Goal: Task Accomplishment & Management: Use online tool/utility

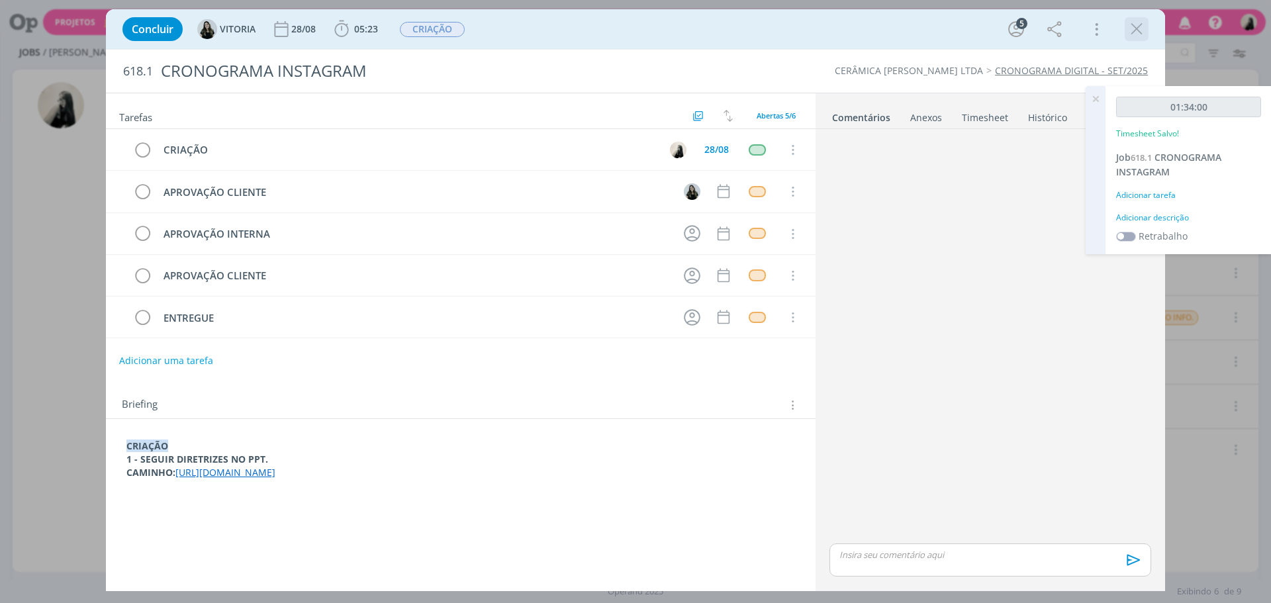
click at [1138, 18] on div "dialog" at bounding box center [1137, 29] width 24 height 24
click at [1139, 23] on icon "dialog" at bounding box center [1137, 29] width 20 height 20
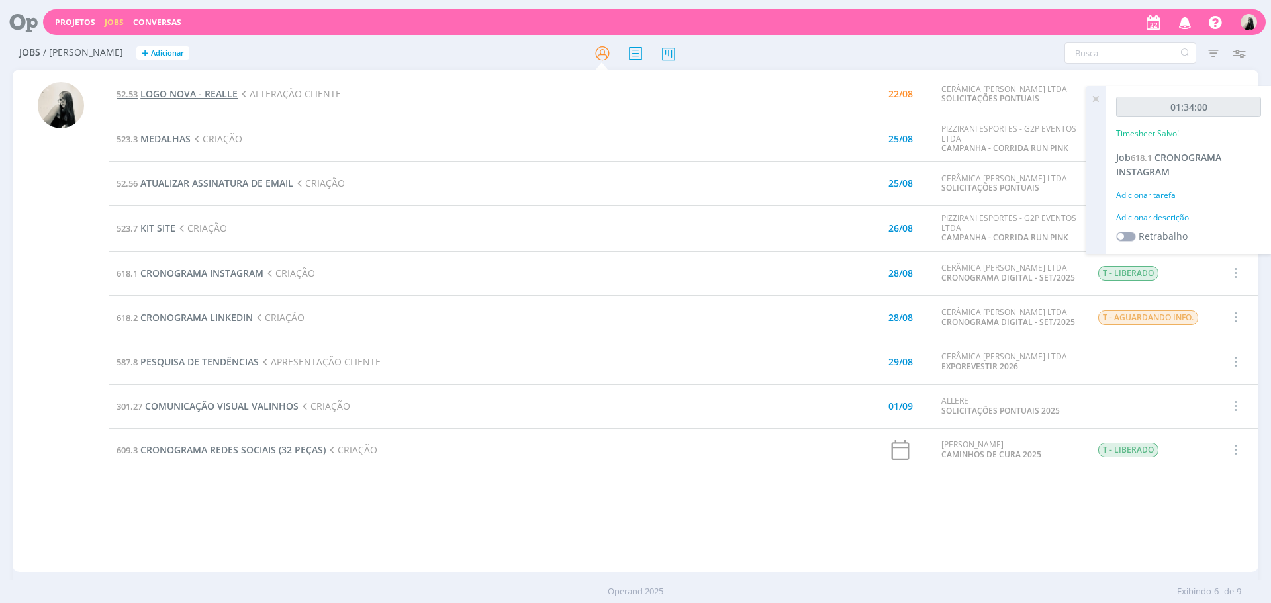
click at [201, 95] on span "LOGO NOVA - REALLE" at bounding box center [188, 93] width 97 height 13
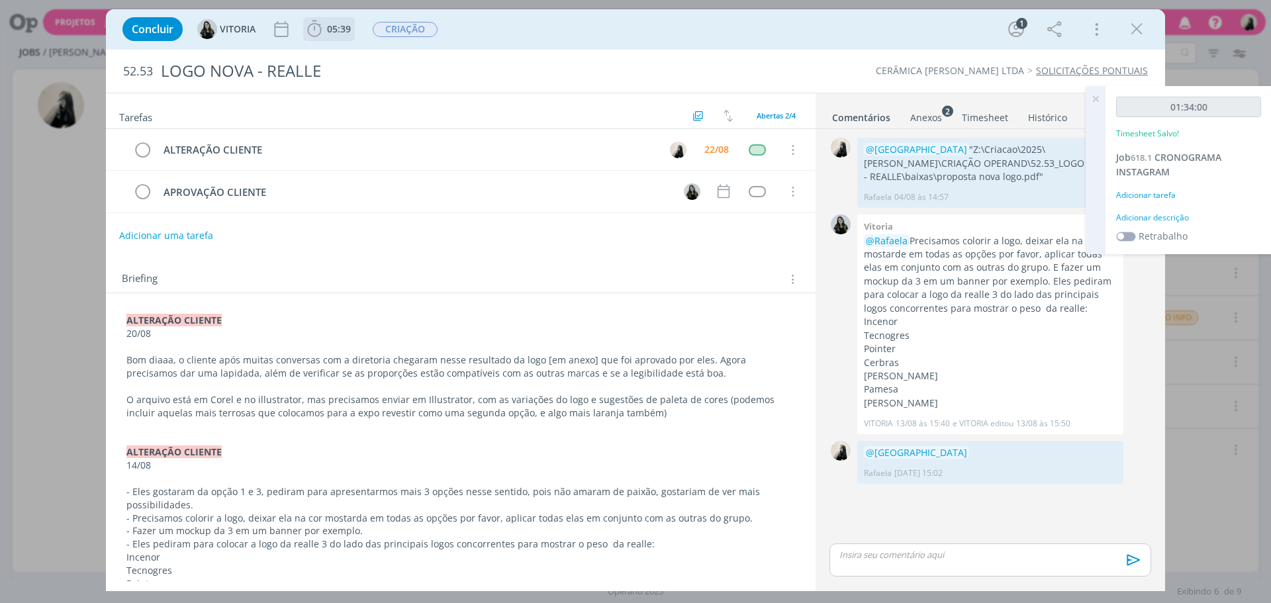
click at [317, 32] on icon "dialog" at bounding box center [315, 29] width 20 height 20
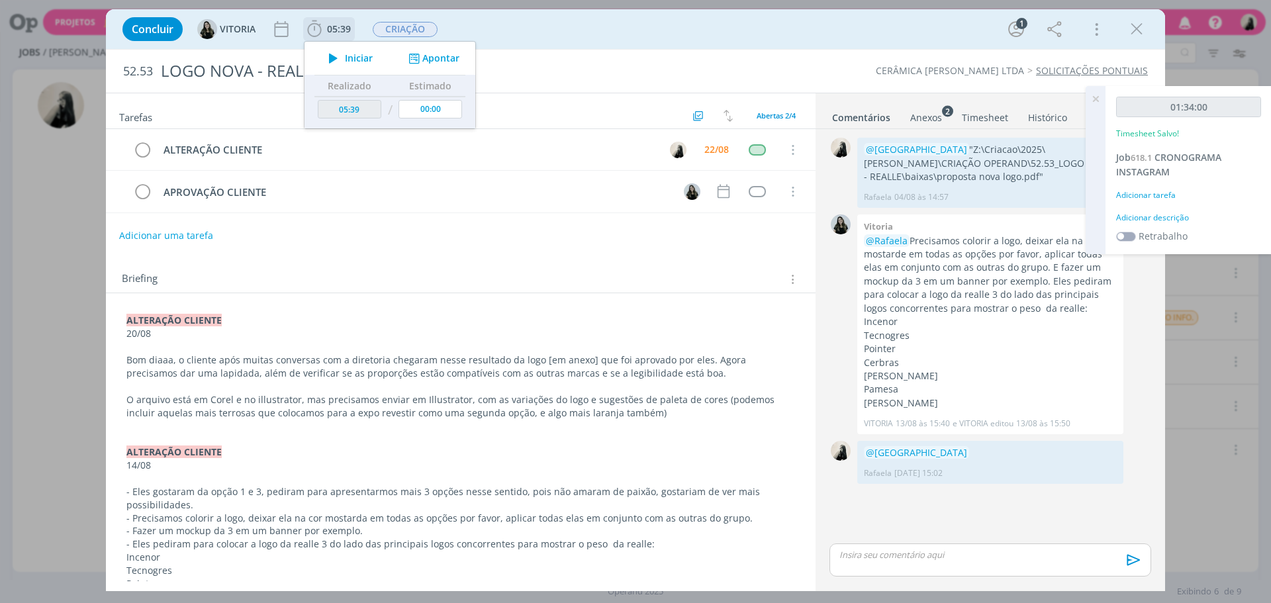
click at [339, 59] on icon "dialog" at bounding box center [333, 58] width 23 height 17
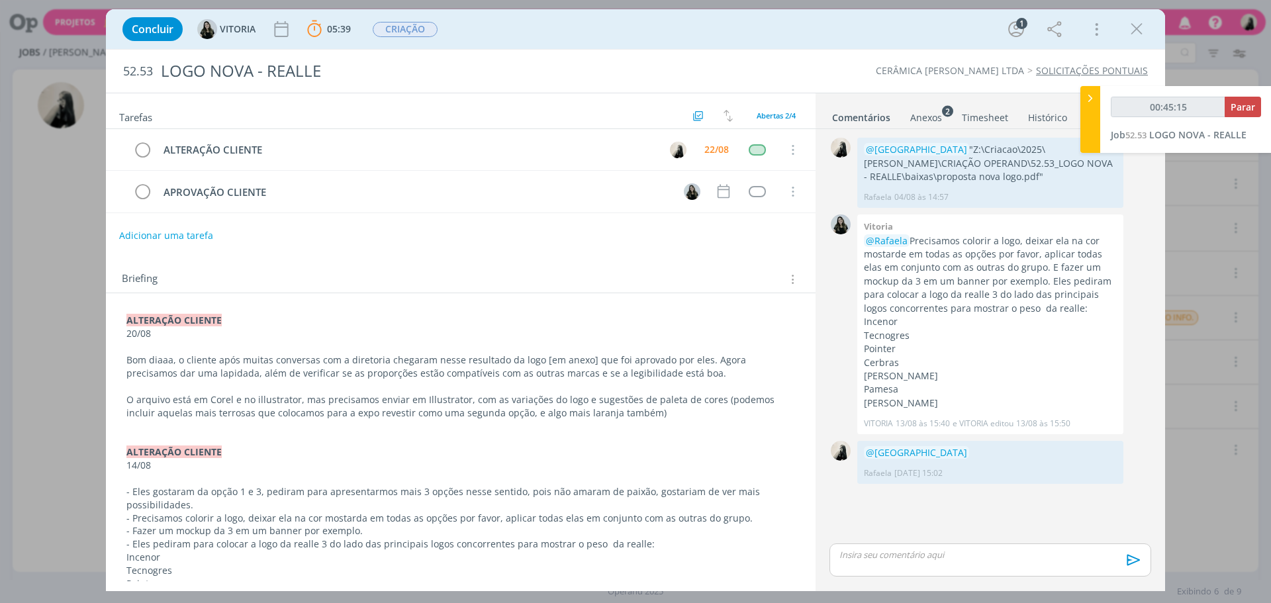
click at [933, 566] on div "dialog" at bounding box center [991, 560] width 322 height 33
click at [971, 529] on p "dialog" at bounding box center [990, 530] width 301 height 12
click at [1006, 517] on p ""Z:\Criacao\2025\[PERSON_NAME]\CRIAÇÃO OPERAND\52.53_LOGO NOVA - REALLE\editáve…" at bounding box center [990, 510] width 301 height 24
click at [996, 521] on p ""Z:\Criacao\2025\[PERSON_NAME]\CRIAÇÃO OPERAND\52.53_LOGO NOVA - REALLE\editáve…" at bounding box center [990, 510] width 301 height 24
type input "00:50:43"
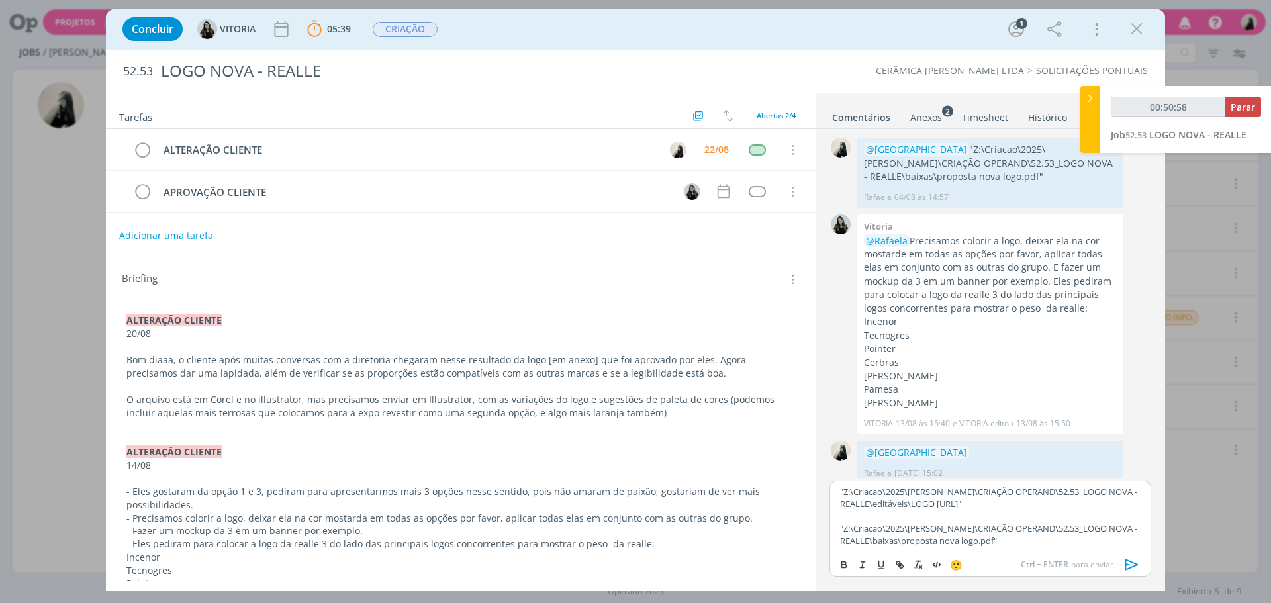
click at [1057, 549] on div ""Z:\Criacao\2025\[PERSON_NAME]\CRIAÇÃO OPERAND\52.53_LOGO NOVA - REALLE\editáve…" at bounding box center [991, 516] width 322 height 71
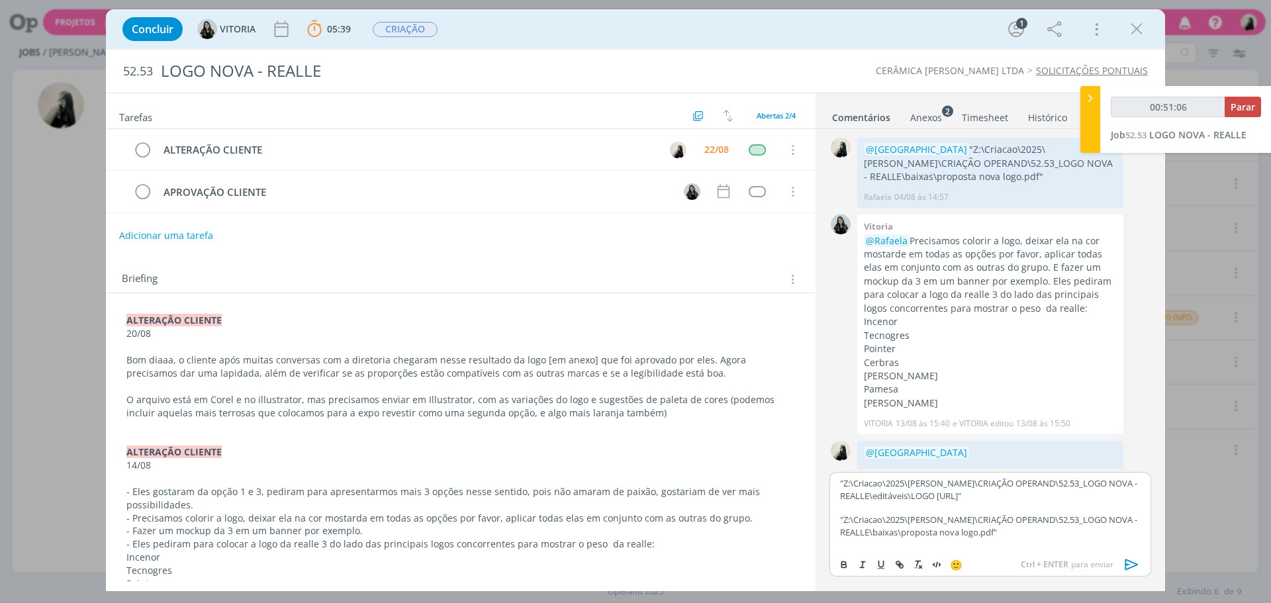
scroll to position [11, 0]
click at [1136, 565] on icon "dialog" at bounding box center [1131, 564] width 13 height 11
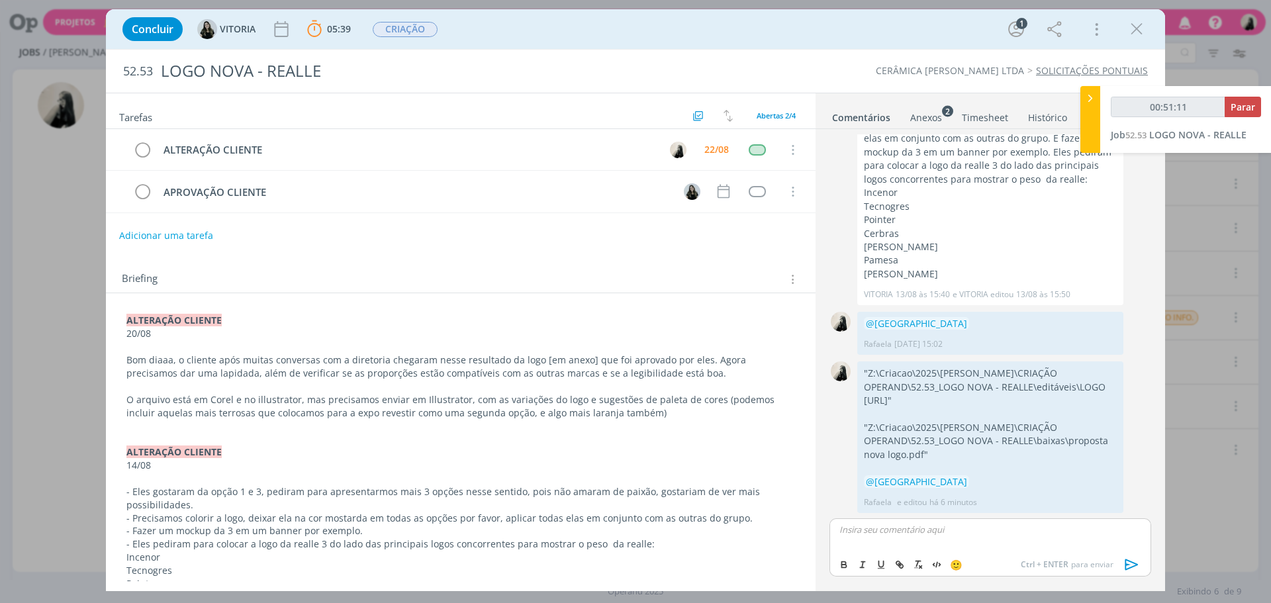
scroll to position [130, 0]
click at [139, 150] on icon "dialog" at bounding box center [142, 150] width 19 height 20
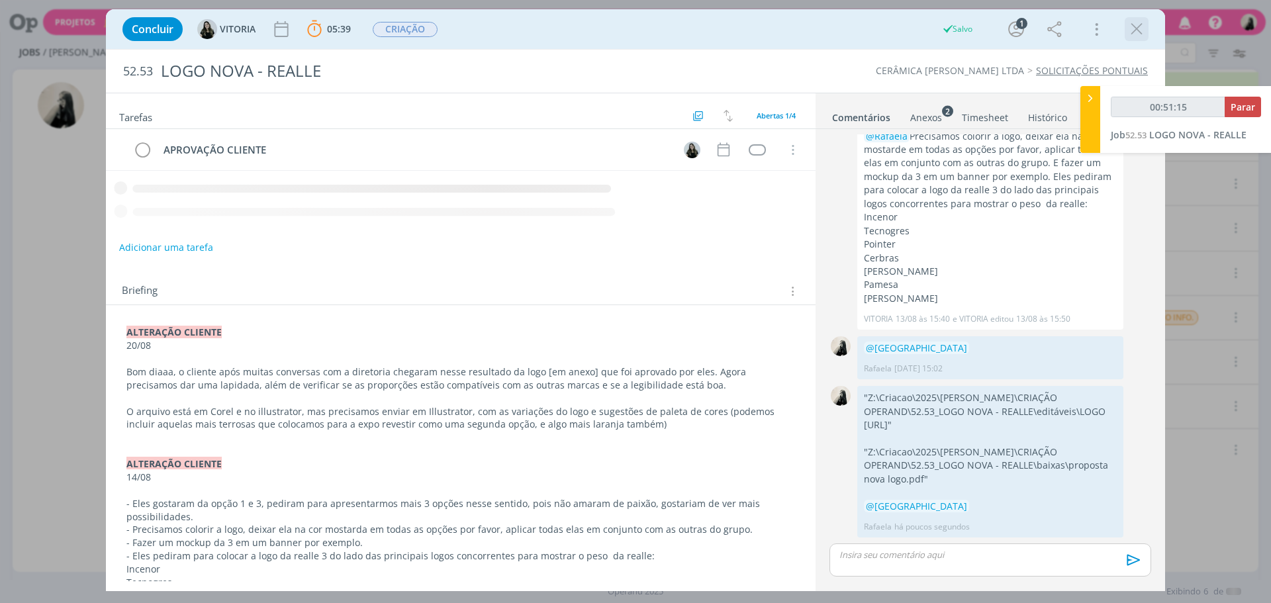
click at [1130, 25] on icon "dialog" at bounding box center [1137, 29] width 20 height 20
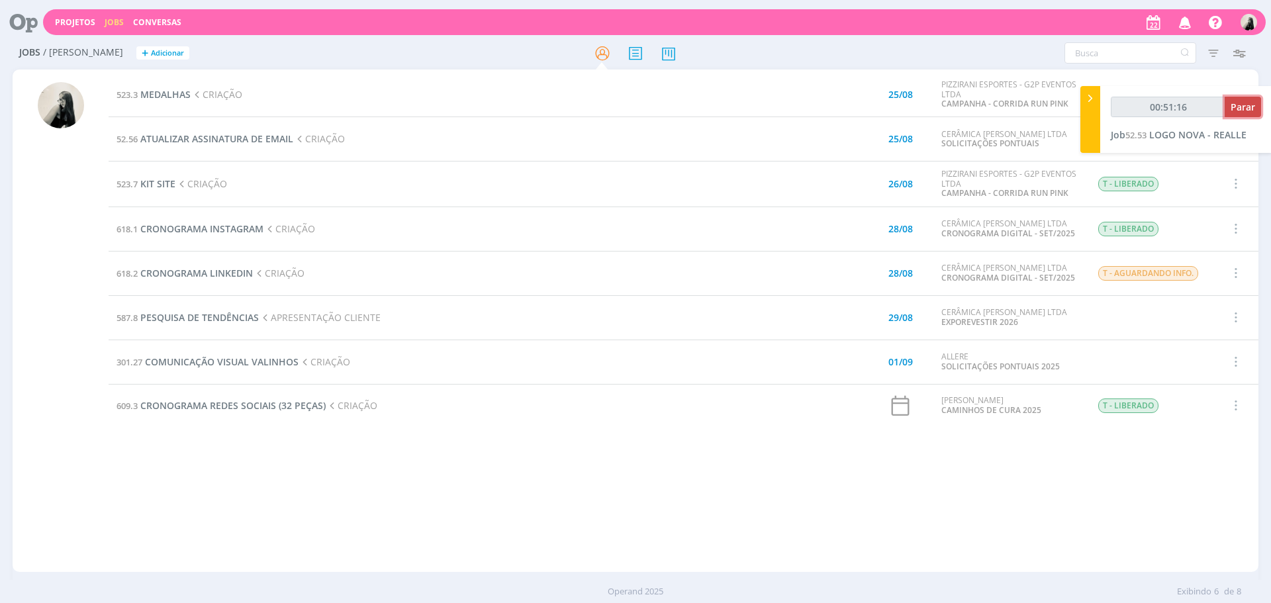
click at [1251, 117] on button "Parar" at bounding box center [1243, 107] width 36 height 21
type input "00:52:00"
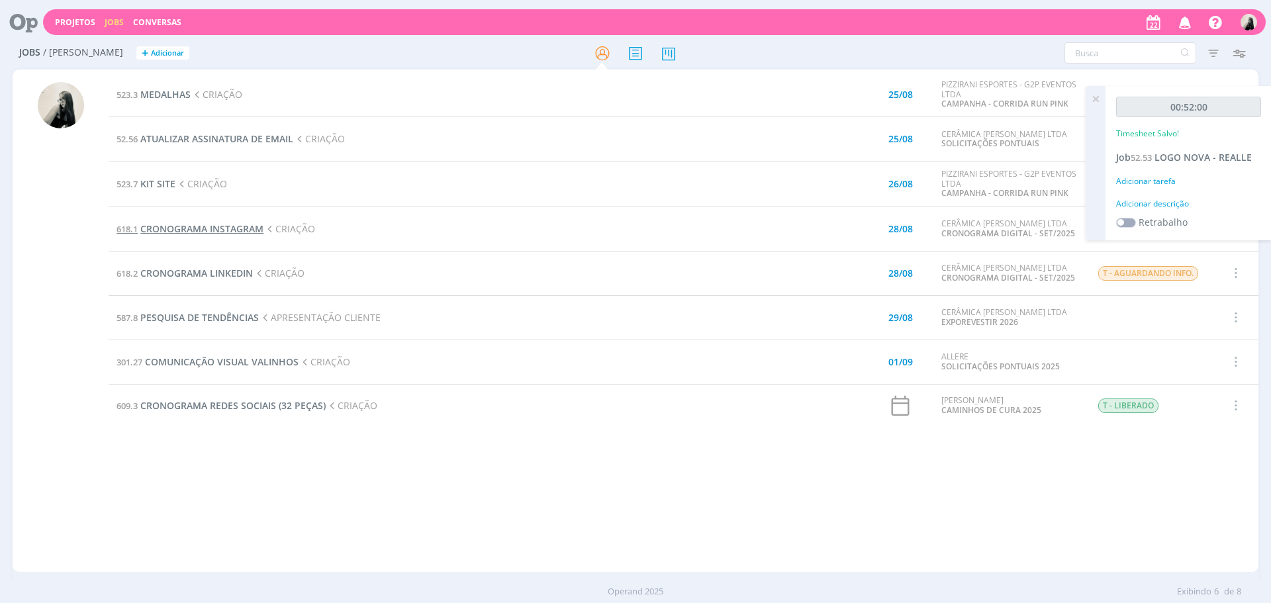
click at [256, 227] on span "CRONOGRAMA INSTAGRAM" at bounding box center [201, 228] width 123 height 13
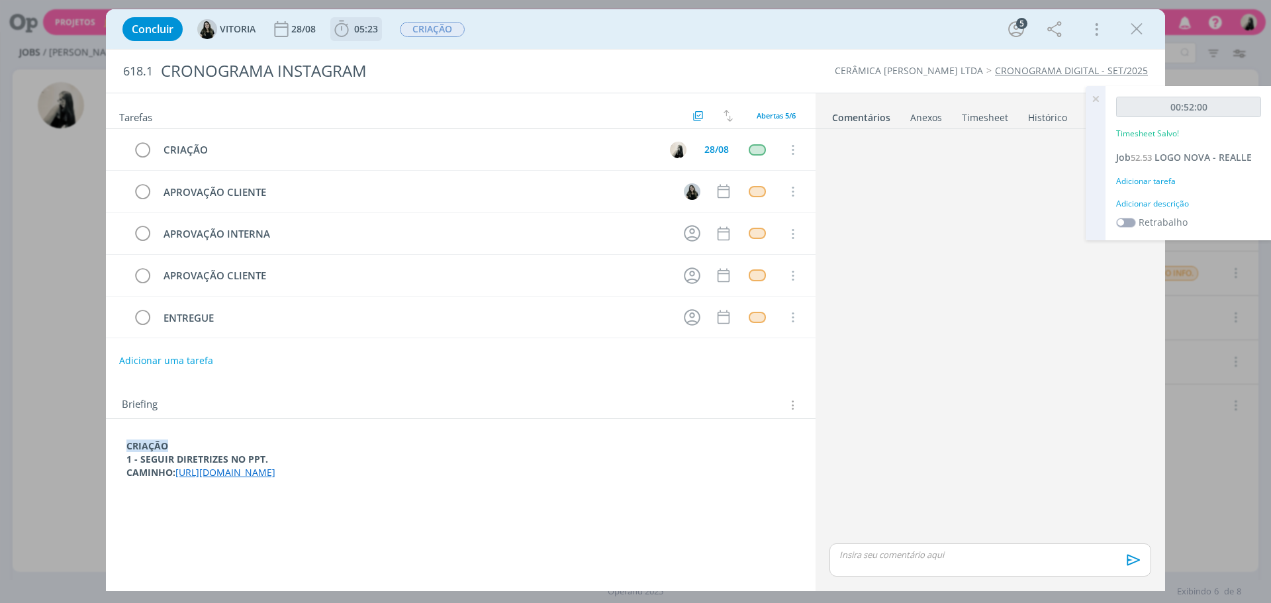
click at [357, 25] on span "05:23" at bounding box center [366, 29] width 24 height 13
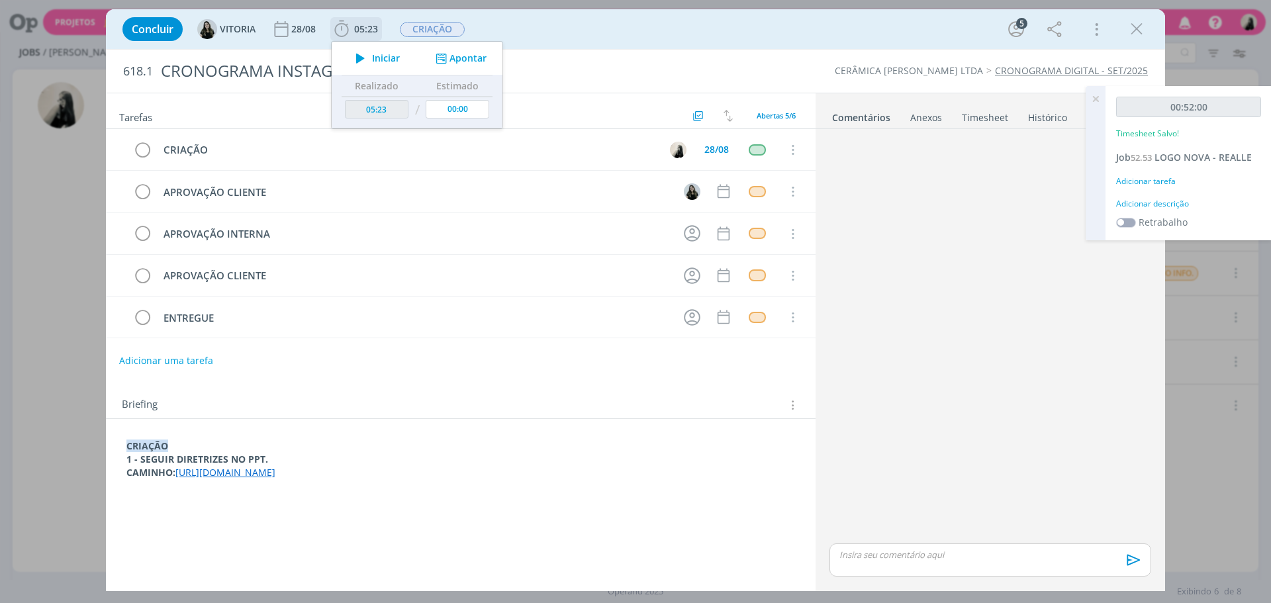
click at [361, 53] on icon "dialog" at bounding box center [360, 58] width 23 height 17
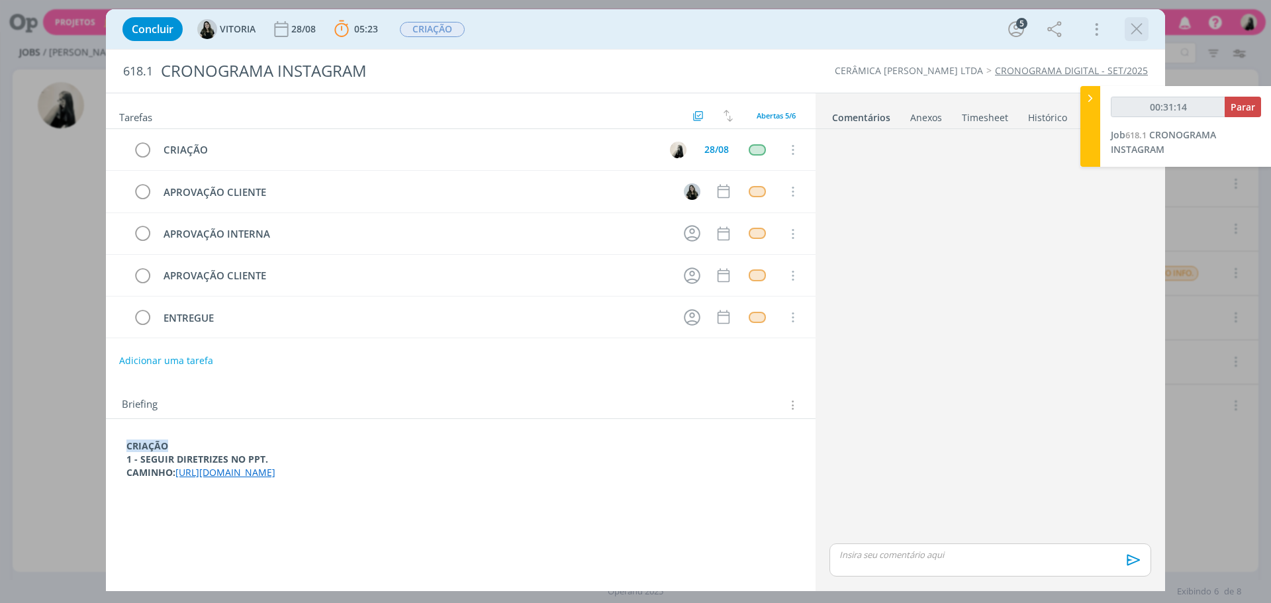
click at [1130, 32] on icon "dialog" at bounding box center [1137, 29] width 20 height 20
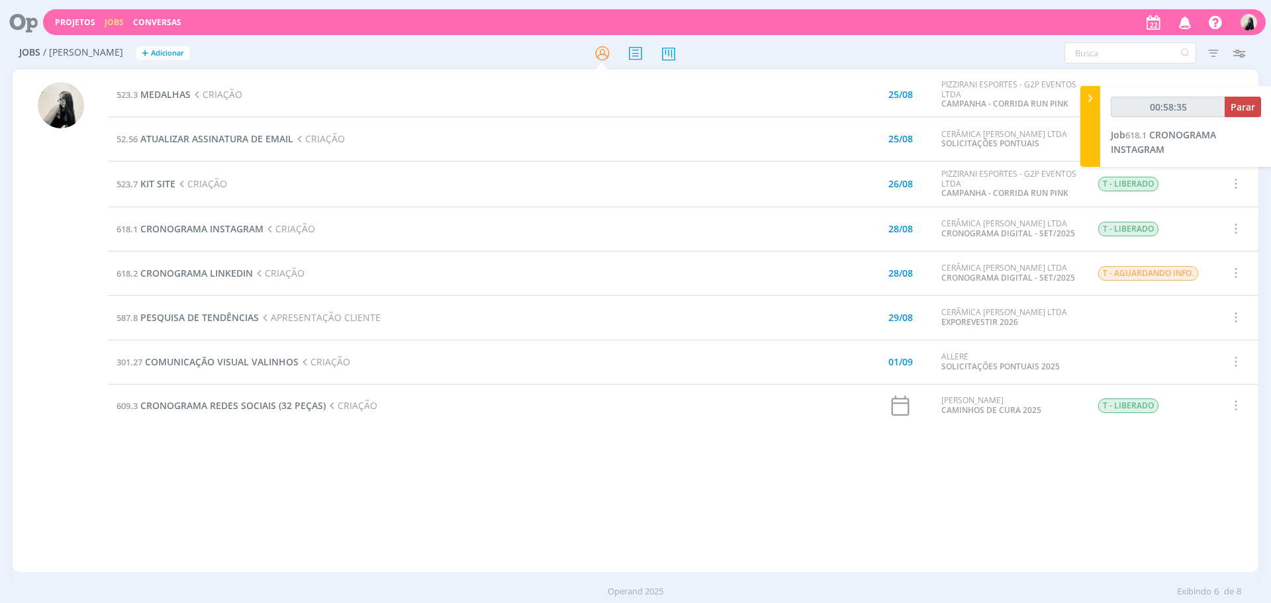
type input "00:59:35"
